Goal: Information Seeking & Learning: Learn about a topic

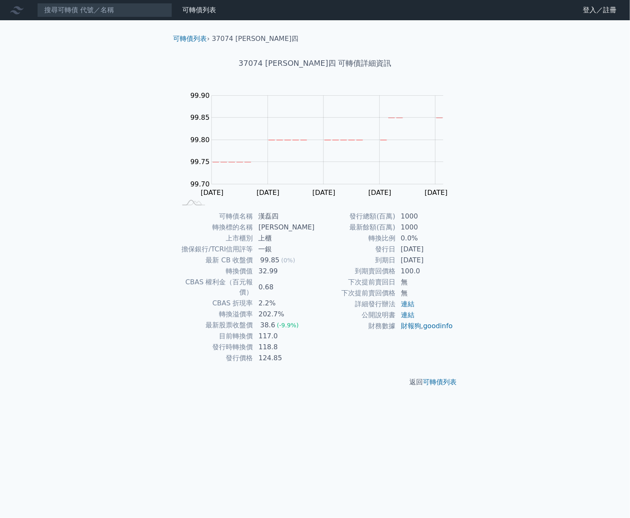
click at [344, 379] on div "返回 可轉債列表" at bounding box center [315, 381] width 297 height 37
drag, startPoint x: 365, startPoint y: 213, endPoint x: 401, endPoint y: 212, distance: 36.7
click at [401, 212] on tr "發行總額(百萬) 1000" at bounding box center [384, 216] width 138 height 11
click at [374, 215] on td "發行總額(百萬)" at bounding box center [355, 216] width 81 height 11
drag, startPoint x: 363, startPoint y: 272, endPoint x: 416, endPoint y: 272, distance: 52.3
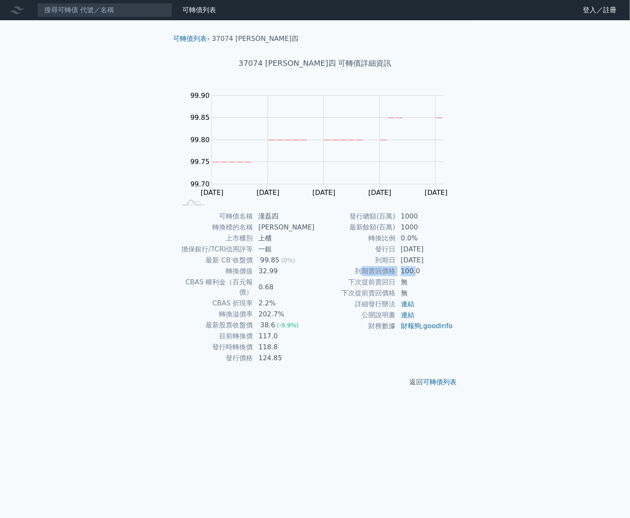
click at [416, 272] on tr "到期賣回價格 100.0" at bounding box center [384, 271] width 138 height 11
click at [379, 270] on td "到期賣回價格" at bounding box center [355, 271] width 81 height 11
click at [192, 38] on link "可轉債列表" at bounding box center [190, 39] width 34 height 8
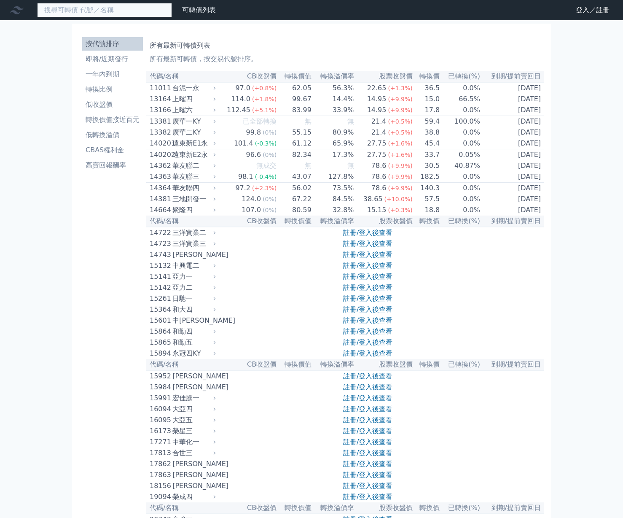
click at [110, 11] on input at bounding box center [104, 10] width 135 height 14
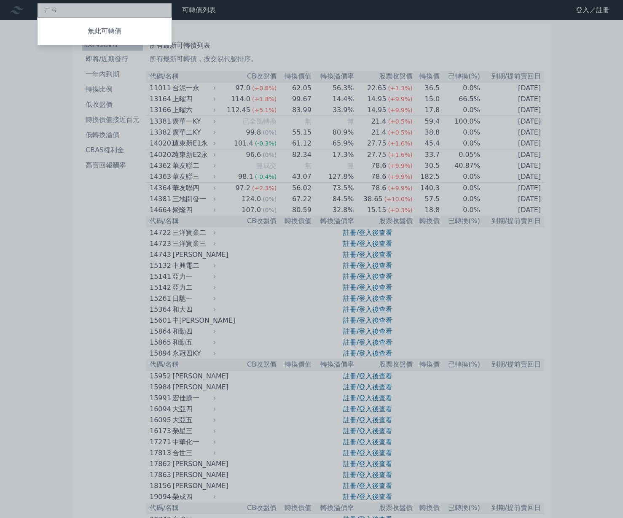
type input "和"
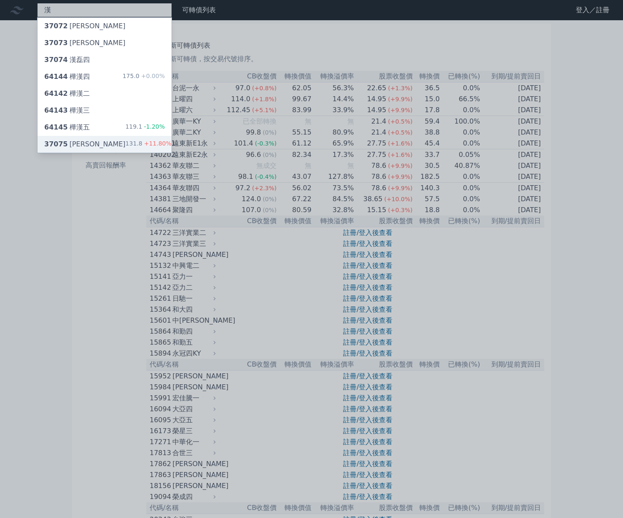
type input "漢"
click at [98, 144] on div "37075 漢磊五 131.8 +11.80%" at bounding box center [105, 144] width 134 height 17
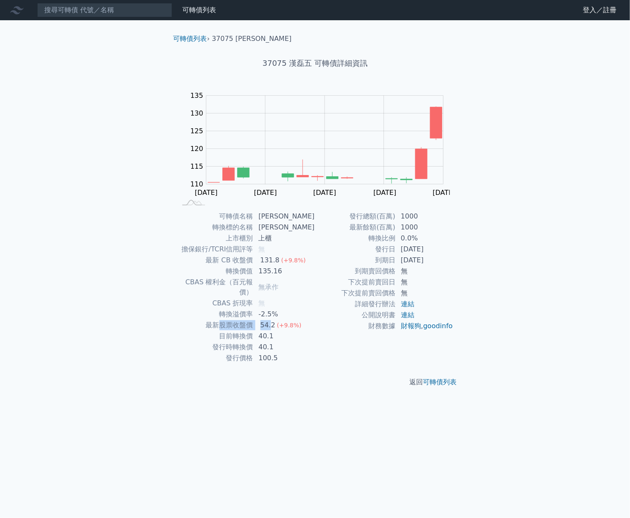
drag, startPoint x: 225, startPoint y: 315, endPoint x: 238, endPoint y: 314, distance: 13.1
click at [274, 320] on tr "最新股票收盤價 54.2 (+9.8%)" at bounding box center [246, 325] width 138 height 11
click at [234, 331] on td "目前轉換價" at bounding box center [215, 336] width 77 height 11
drag, startPoint x: 225, startPoint y: 337, endPoint x: 255, endPoint y: 337, distance: 29.9
click at [253, 342] on td "發行時轉換價" at bounding box center [215, 347] width 77 height 11
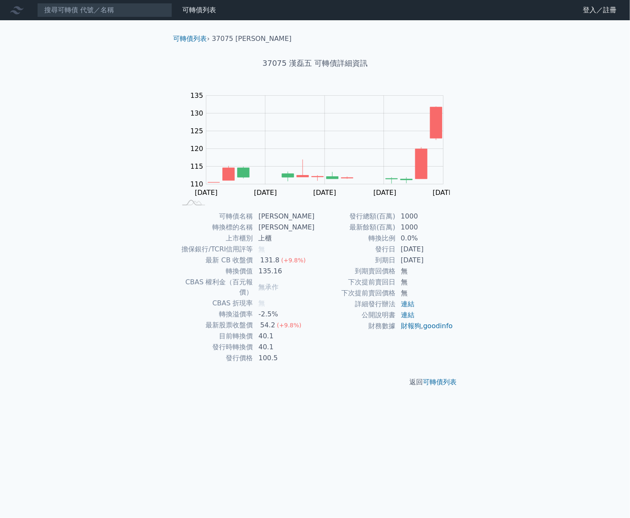
click at [270, 342] on td "40.1" at bounding box center [284, 347] width 62 height 11
click at [319, 331] on td "財務數據" at bounding box center [355, 325] width 81 height 11
drag, startPoint x: 227, startPoint y: 335, endPoint x: 288, endPoint y: 338, distance: 60.8
click at [288, 342] on tr "發行時轉換價 40.1" at bounding box center [246, 347] width 138 height 11
click at [289, 342] on td "40.1" at bounding box center [284, 347] width 62 height 11
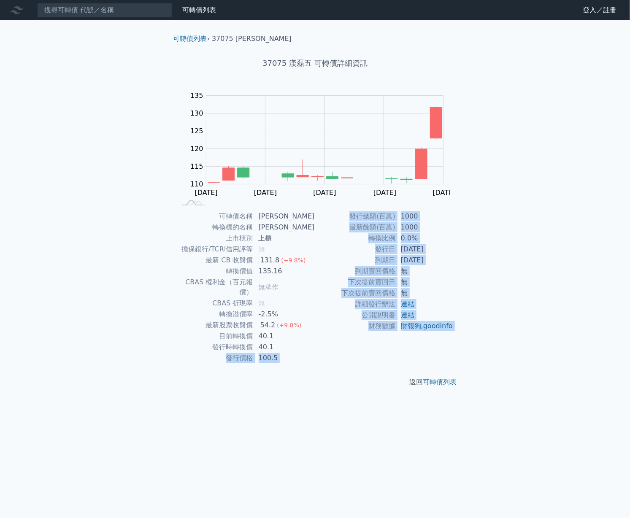
drag, startPoint x: 234, startPoint y: 346, endPoint x: 304, endPoint y: 360, distance: 71.4
click at [304, 360] on div "可轉債列表 › 37075 漢磊五 37075 漢磊五 可轉債詳細資訊 Zoom Out 110 100 105 110 115 120 125 130 13…" at bounding box center [315, 210] width 297 height 380
drag, startPoint x: 298, startPoint y: 355, endPoint x: 292, endPoint y: 355, distance: 5.5
click at [297, 363] on div "返回 可轉債列表" at bounding box center [315, 381] width 297 height 37
click at [248, 366] on div "返回 可轉債列表" at bounding box center [315, 381] width 297 height 37
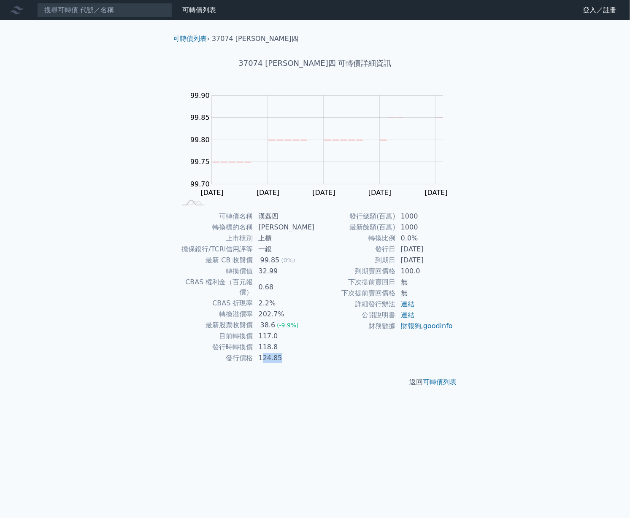
drag, startPoint x: 264, startPoint y: 348, endPoint x: 291, endPoint y: 353, distance: 26.5
click at [291, 353] on td "124.85" at bounding box center [284, 358] width 62 height 11
drag, startPoint x: 289, startPoint y: 353, endPoint x: 291, endPoint y: 368, distance: 15.3
click at [289, 353] on td "124.85" at bounding box center [284, 358] width 62 height 11
click at [264, 363] on div "返回 可轉債列表" at bounding box center [315, 381] width 297 height 37
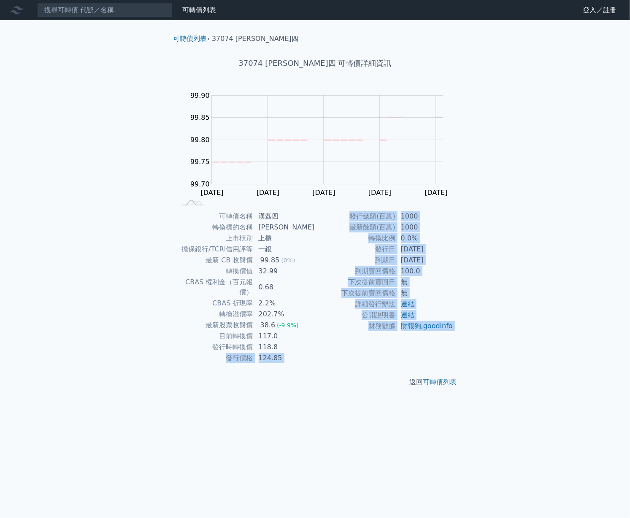
drag, startPoint x: 228, startPoint y: 352, endPoint x: 272, endPoint y: 359, distance: 44.4
click at [272, 359] on div "可轉債列表 › 37074 漢磊四 37074 漢磊四 可轉債詳細資訊 Zoom Out 99.74 99.68 99.70 99.72 99.74 99.9…" at bounding box center [315, 210] width 297 height 380
click at [255, 377] on p "返回 可轉債列表" at bounding box center [315, 382] width 297 height 10
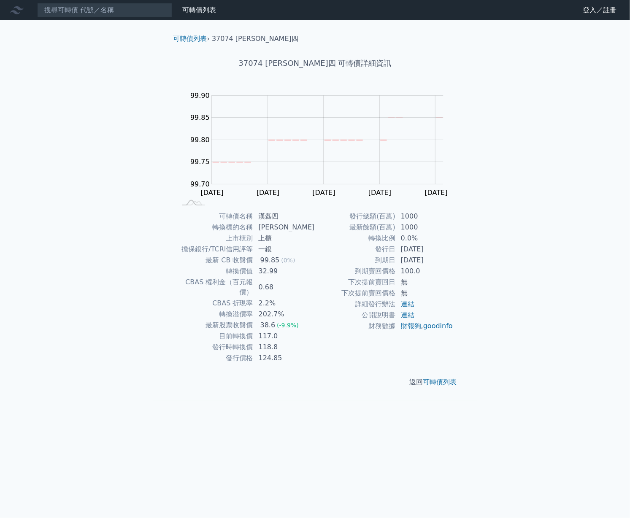
click at [266, 353] on td "124.85" at bounding box center [284, 358] width 62 height 11
drag, startPoint x: 403, startPoint y: 260, endPoint x: 433, endPoint y: 253, distance: 30.9
click at [433, 251] on tbody "發行總額(百萬) 1000 最新餘額(百萬) 1000 轉換比例 0.0% 發行日 2022-04-07 到期日 2025-04-07 到期賣回價格 100.…" at bounding box center [384, 271] width 138 height 121
click at [431, 261] on td "[DATE]" at bounding box center [425, 260] width 58 height 11
drag, startPoint x: 219, startPoint y: 252, endPoint x: 290, endPoint y: 266, distance: 72.6
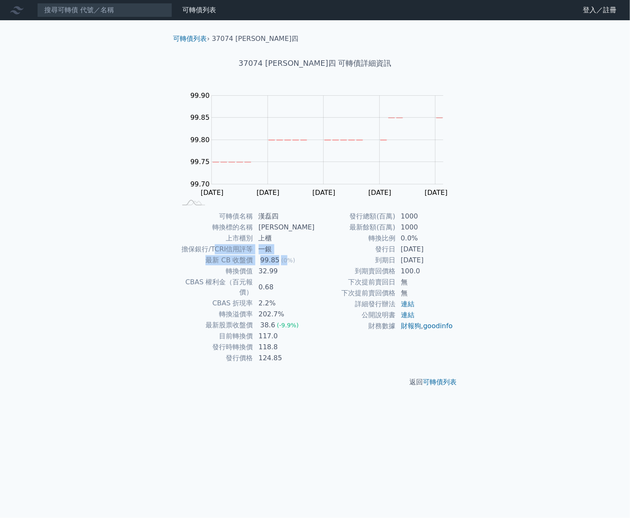
click at [291, 261] on tbody "可轉債名稱 漢磊四 轉換標的名稱 漢磊 上市櫃別 上櫃 擔保銀行/TCRI信用評等 一銀 最新 CB 收盤價 99.85 (0%) 轉換價值 32.99 CB…" at bounding box center [246, 287] width 138 height 153
click at [263, 320] on div "38.6" at bounding box center [267, 325] width 19 height 10
drag, startPoint x: 264, startPoint y: 317, endPoint x: 278, endPoint y: 316, distance: 14.4
click at [277, 320] on div "38.6" at bounding box center [267, 325] width 19 height 10
drag, startPoint x: 200, startPoint y: 319, endPoint x: 134, endPoint y: 315, distance: 66.3
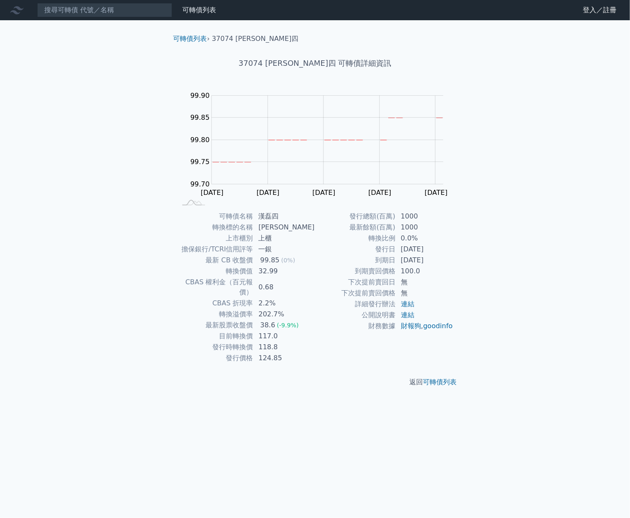
click at [200, 320] on td "最新股票收盤價" at bounding box center [215, 325] width 77 height 11
